Goal: Task Accomplishment & Management: Manage account settings

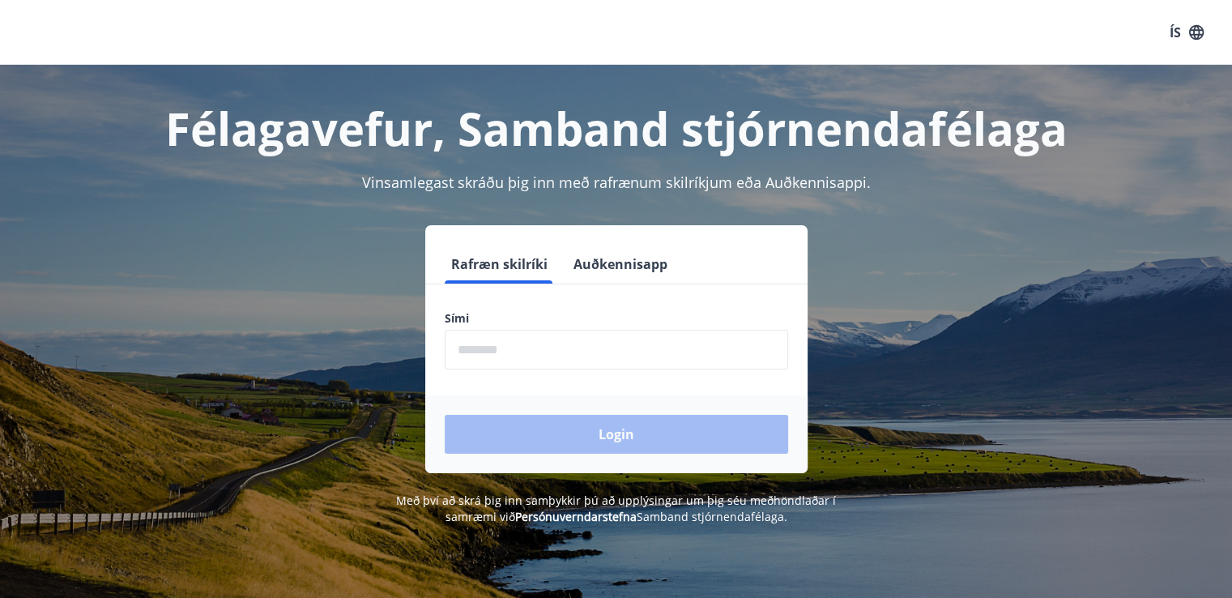
click at [516, 359] on input "phone" at bounding box center [616, 350] width 343 height 40
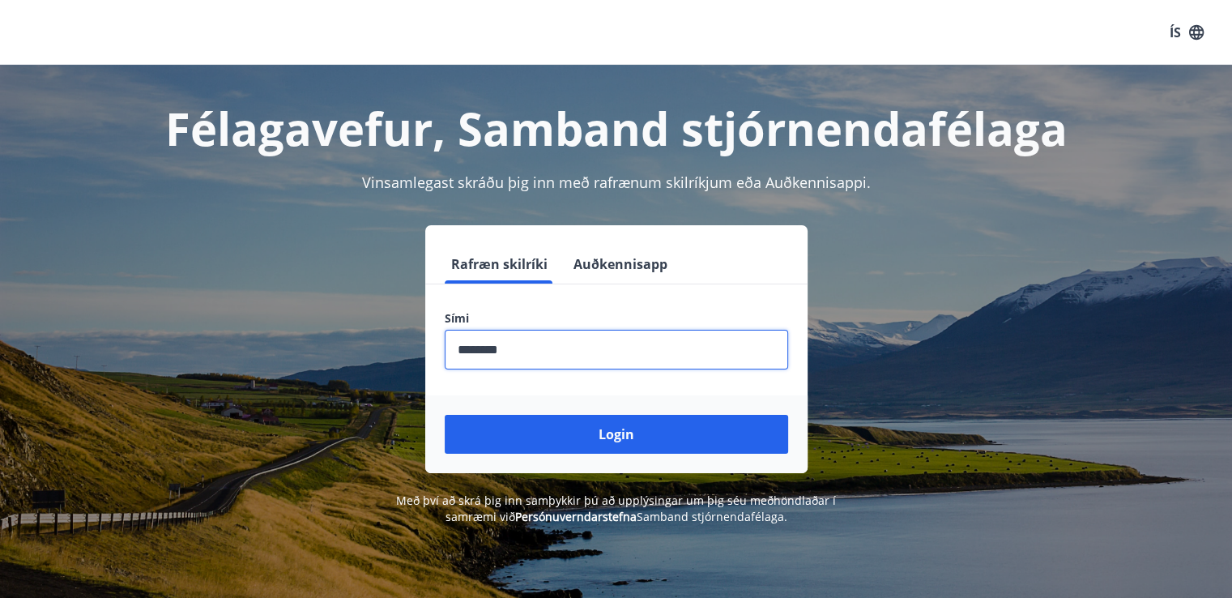
type input "********"
click at [445, 415] on button "Login" at bounding box center [616, 434] width 343 height 39
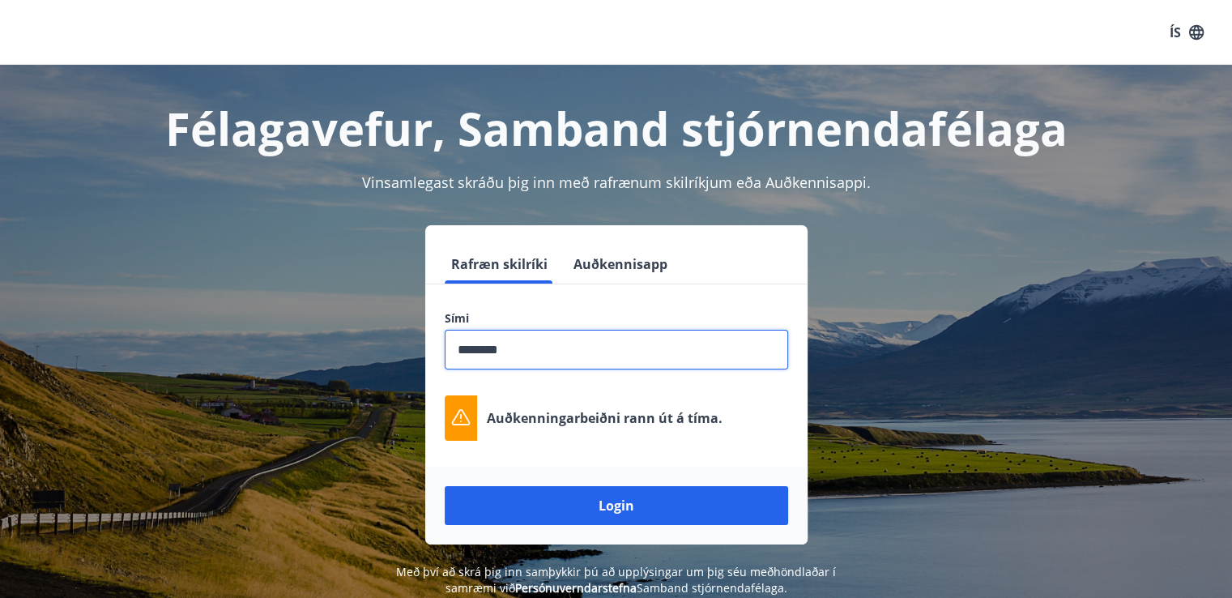
click at [642, 268] on button "Auðkennisapp" at bounding box center [620, 264] width 107 height 39
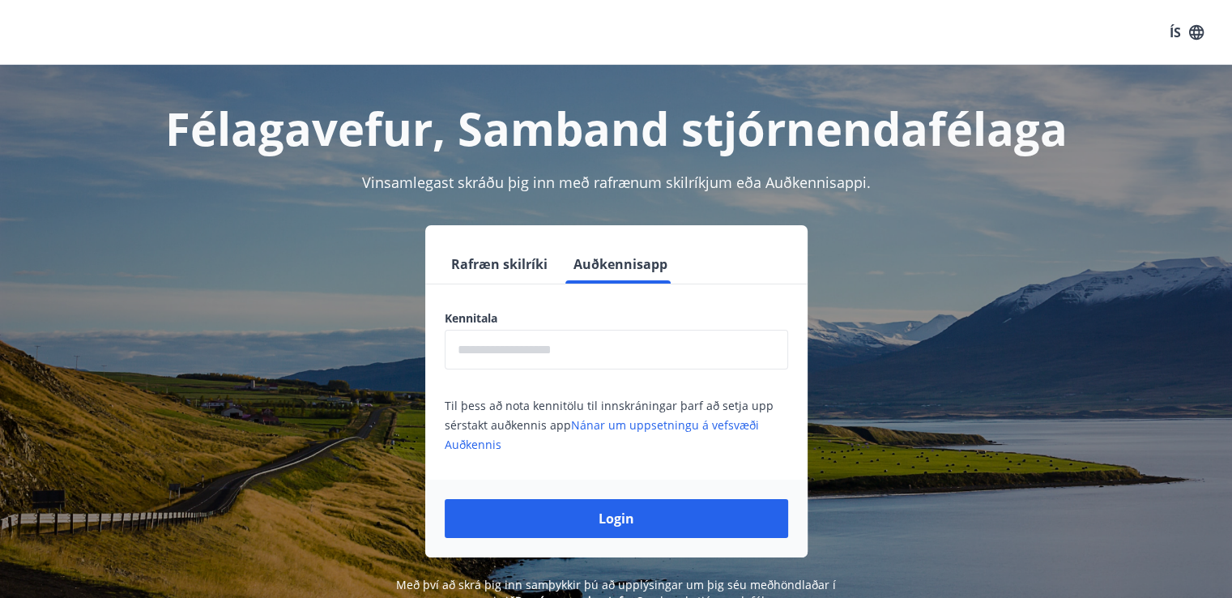
click at [565, 355] on input "text" at bounding box center [616, 350] width 343 height 40
type input "**********"
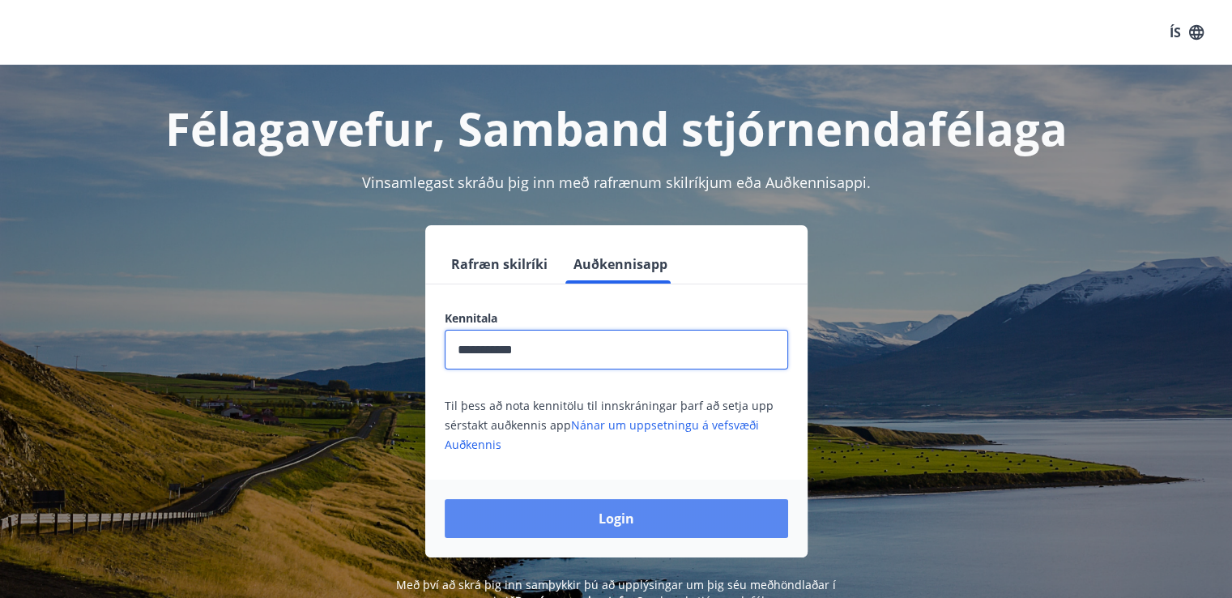
click at [565, 518] on button "Login" at bounding box center [616, 518] width 343 height 39
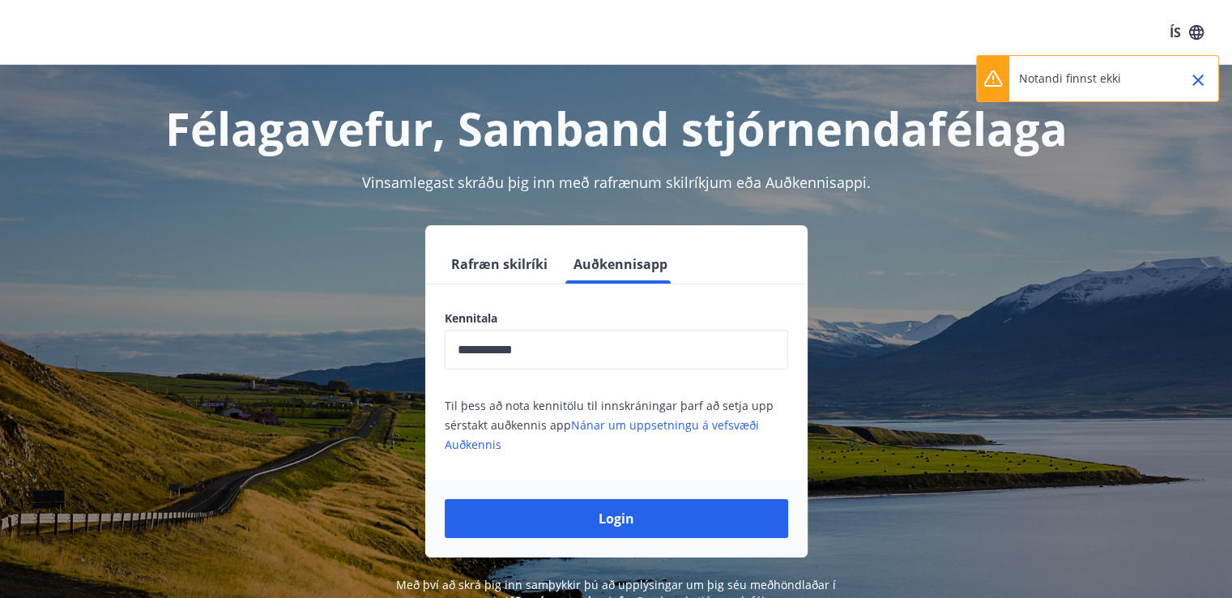
click at [514, 259] on button "Rafræn skilríki" at bounding box center [499, 264] width 109 height 39
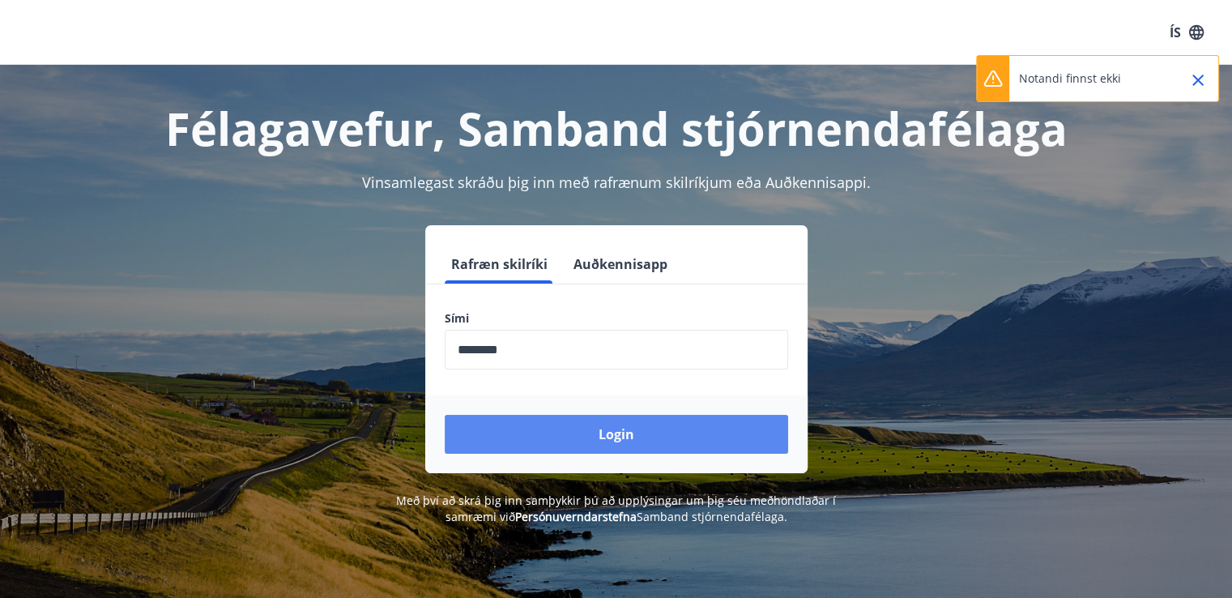
click at [598, 441] on button "Login" at bounding box center [616, 434] width 343 height 39
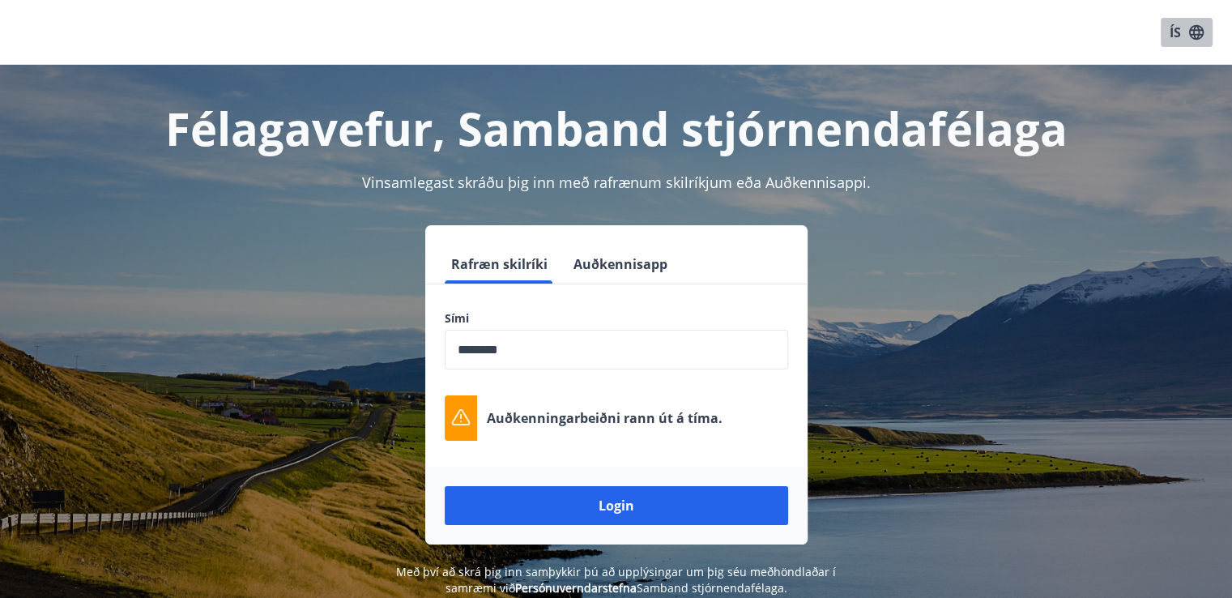
click at [1201, 31] on icon "button" at bounding box center [1197, 32] width 18 height 18
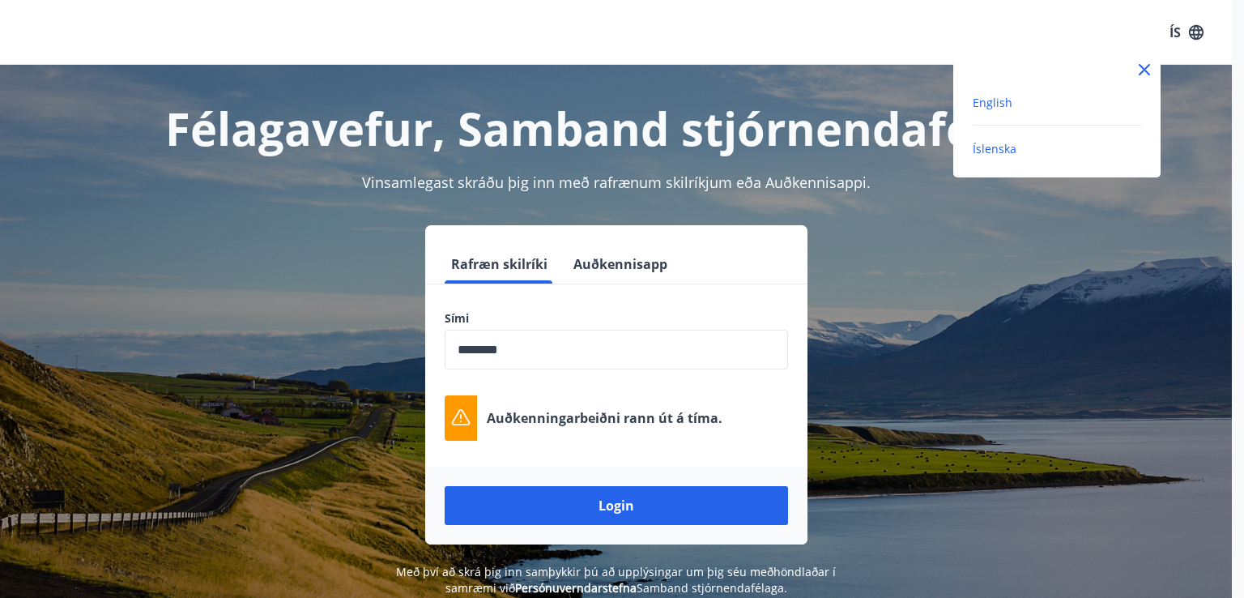
click at [1007, 100] on span "English" at bounding box center [993, 102] width 40 height 15
